Goal: Find specific page/section: Find specific page/section

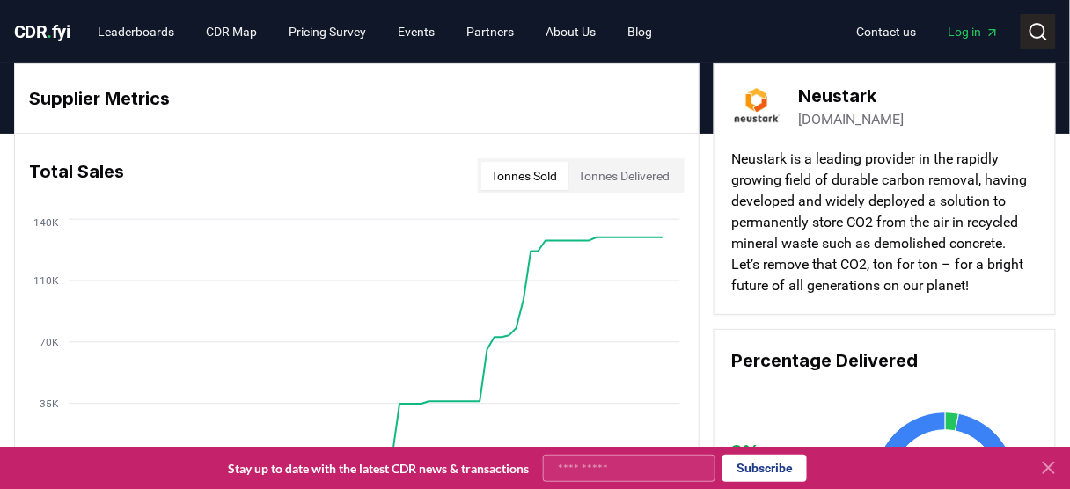
click at [1039, 31] on icon at bounding box center [1038, 31] width 21 height 21
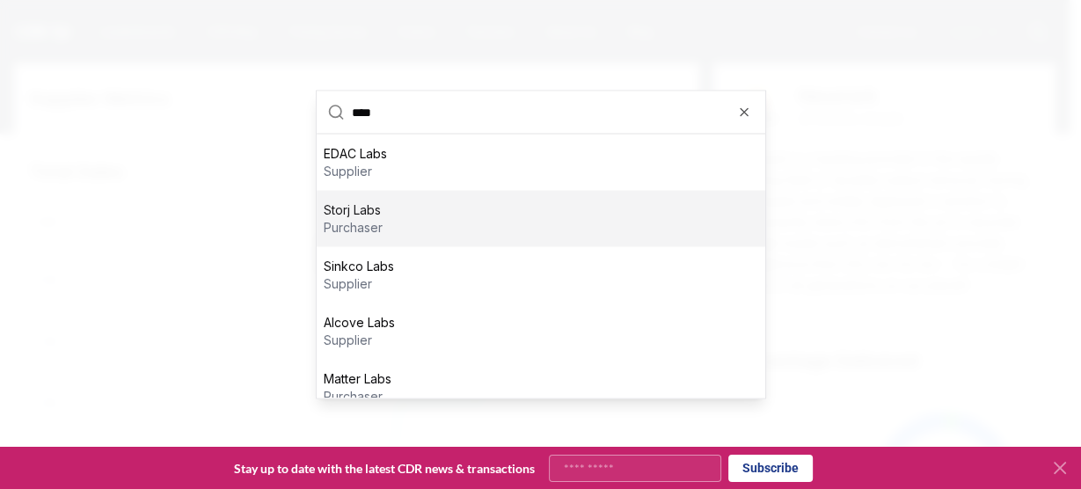
scroll to position [298, 0]
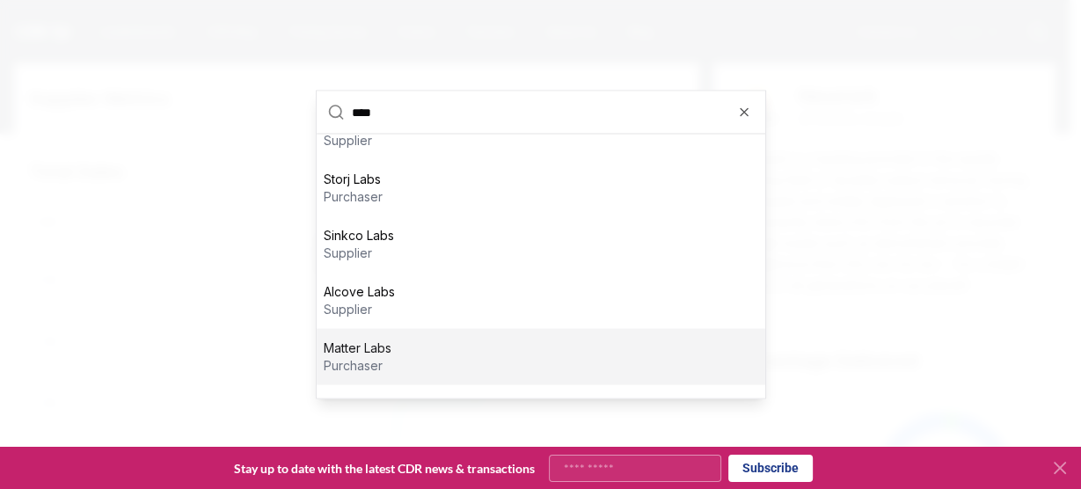
type input "****"
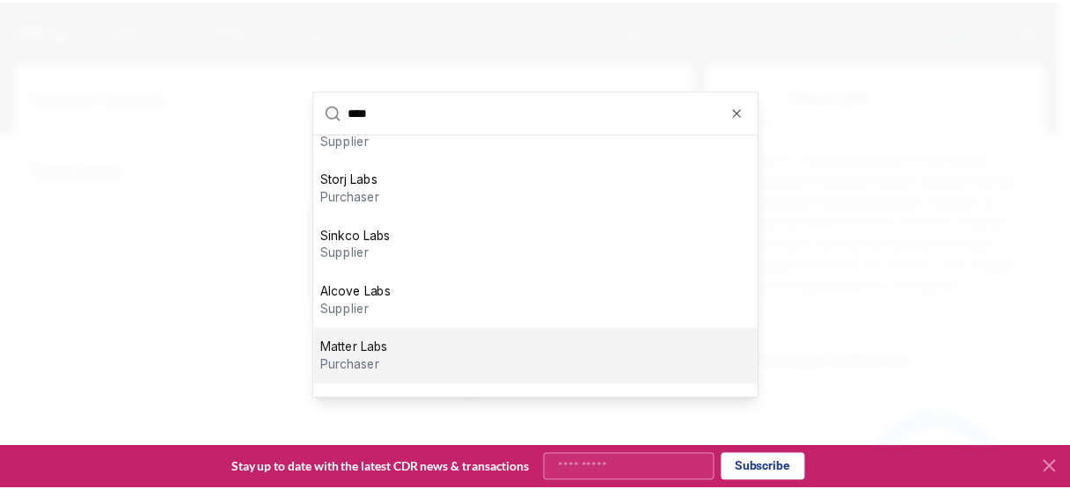
scroll to position [31, 0]
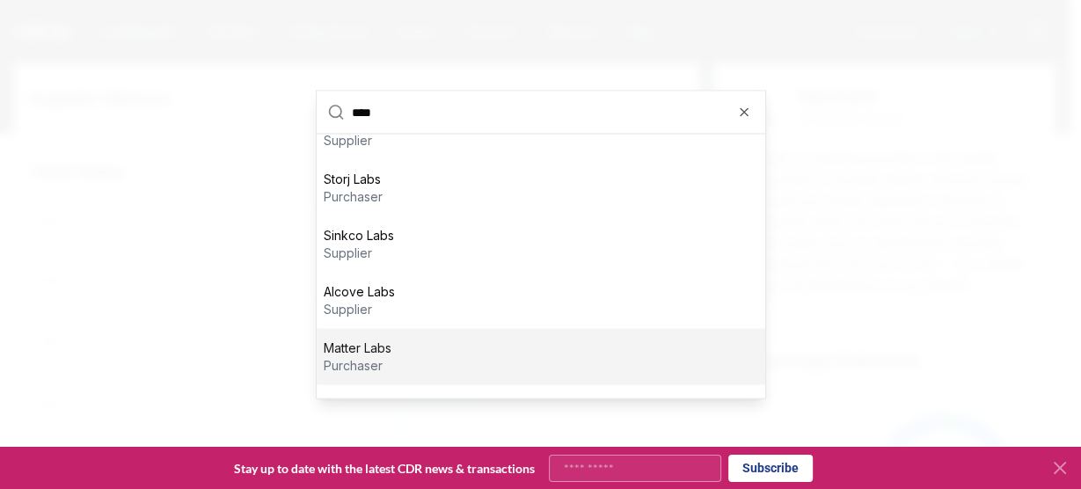
click at [129, 239] on div at bounding box center [540, 244] width 1081 height 489
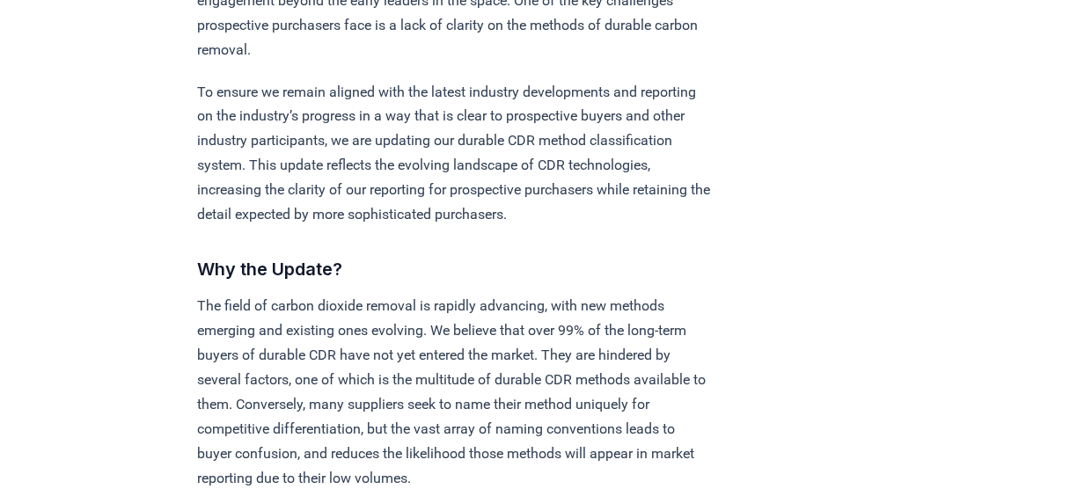
scroll to position [299, 0]
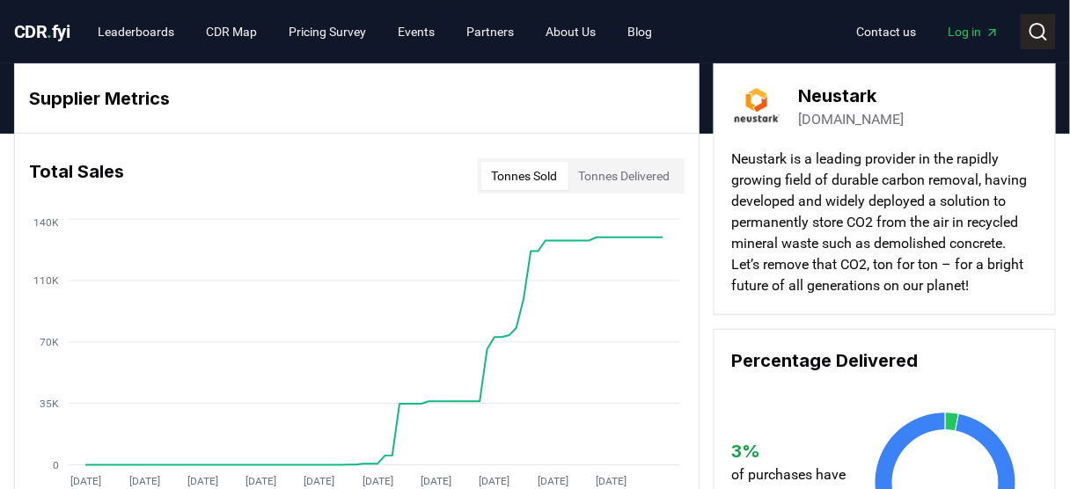
click at [1046, 26] on icon at bounding box center [1038, 31] width 21 height 21
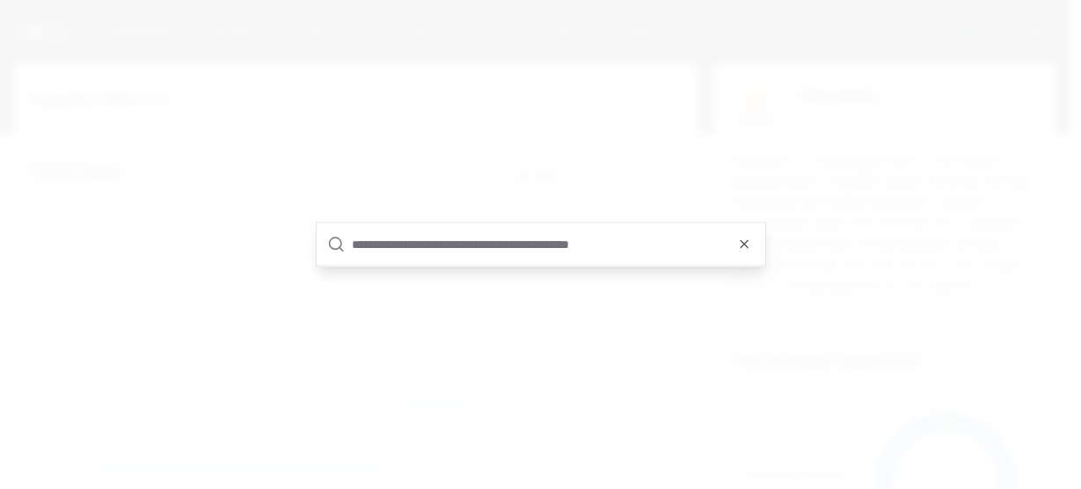
click at [519, 238] on input "text" at bounding box center [553, 245] width 403 height 42
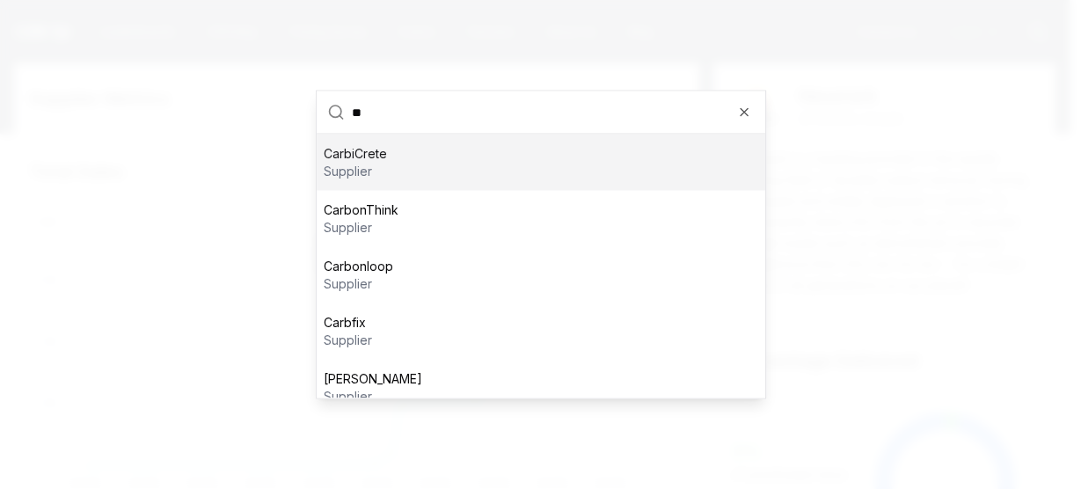
type input "*"
